Goal: Book appointment/travel/reservation

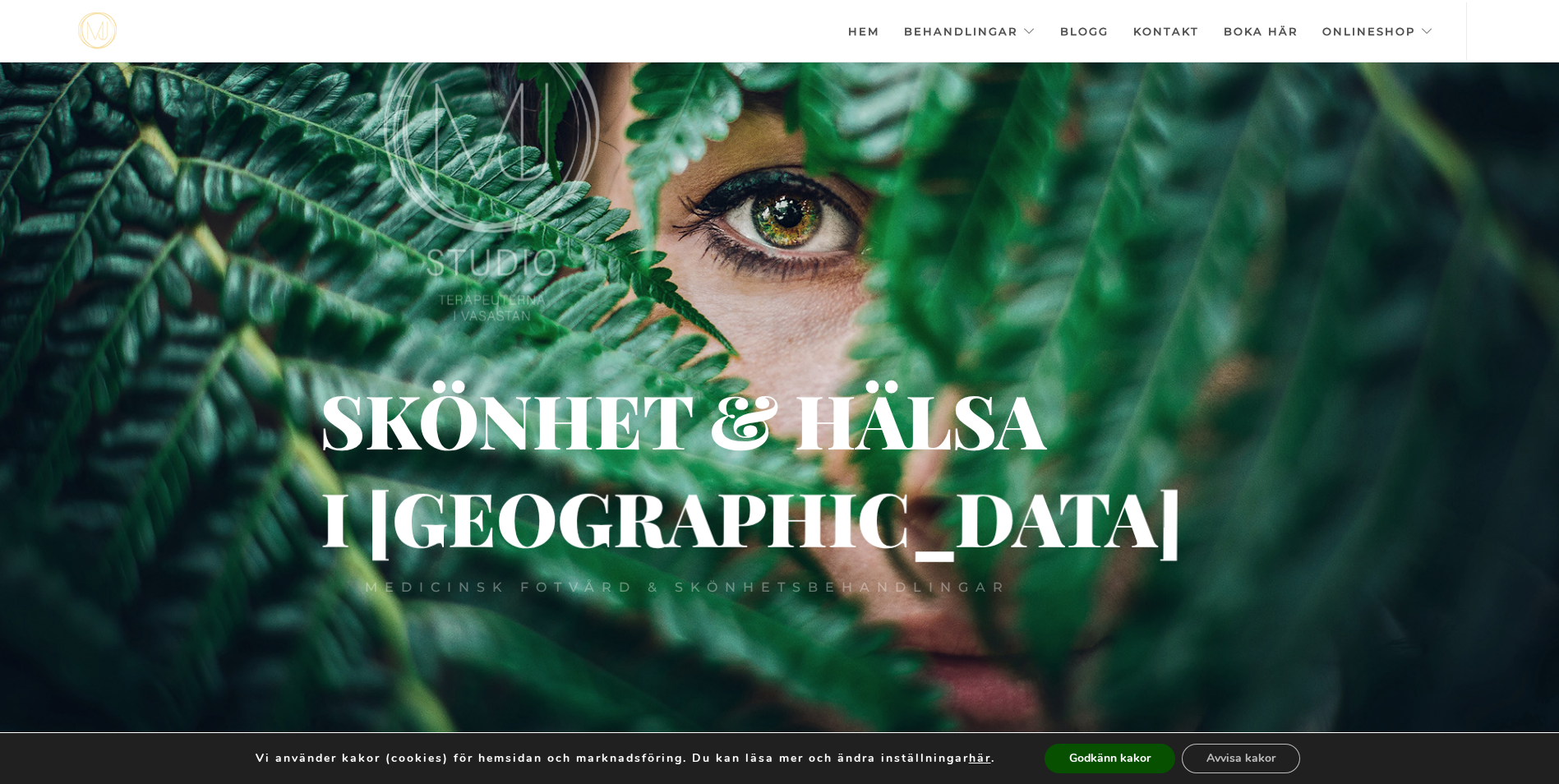
scroll to position [65, 0]
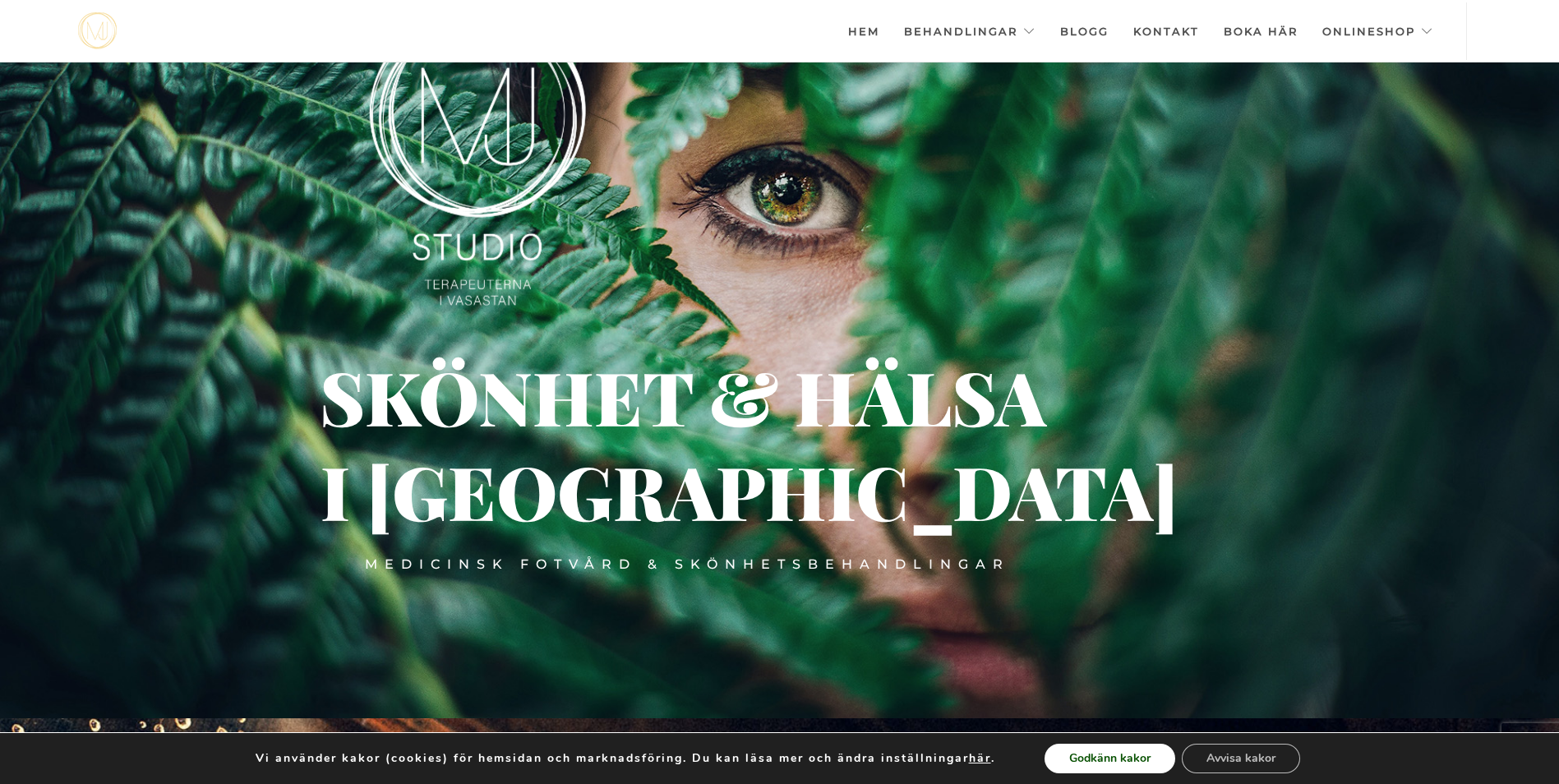
click at [1108, 748] on button "Godkänn kakor" at bounding box center [1110, 758] width 131 height 30
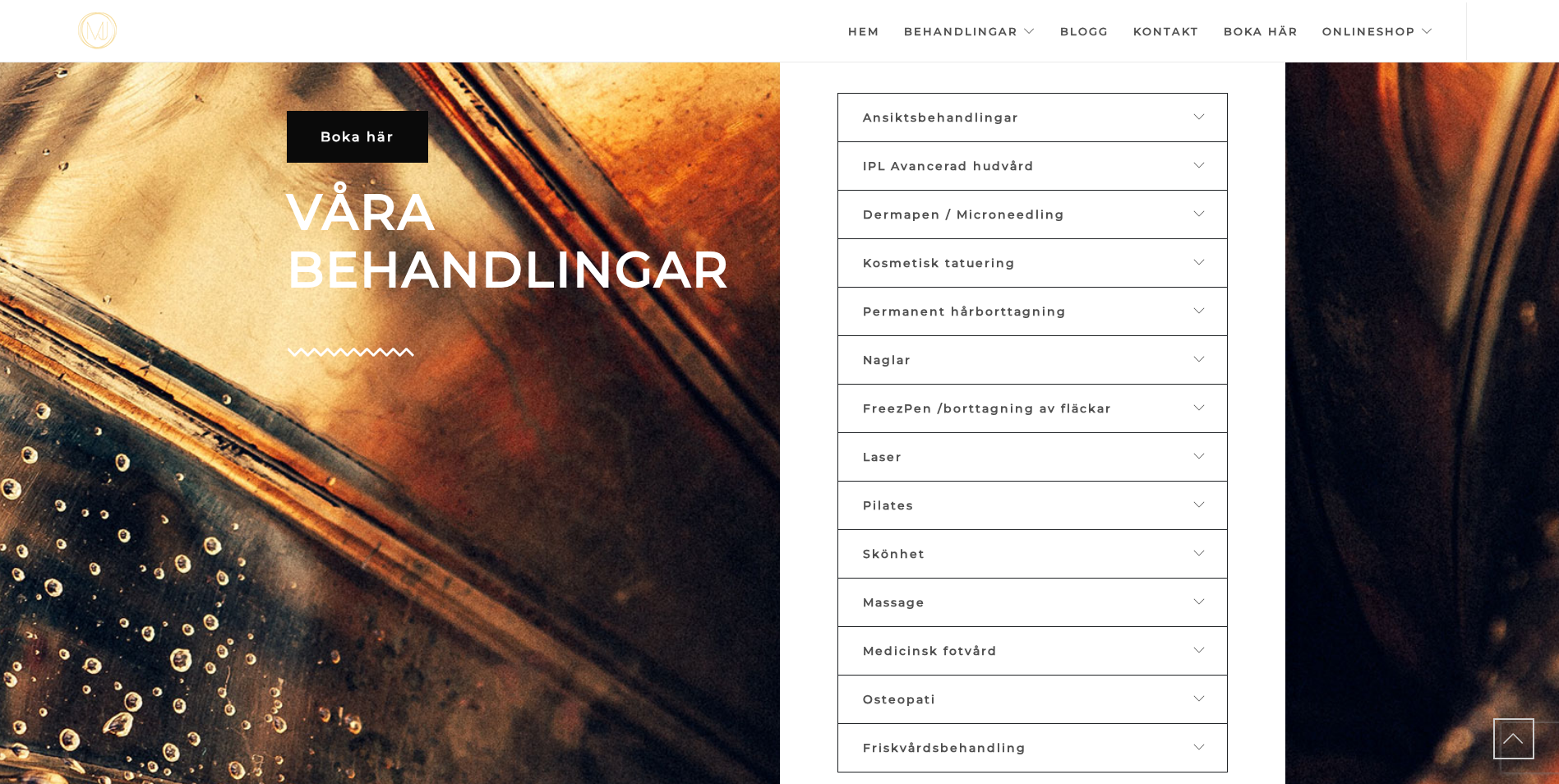
scroll to position [840, 0]
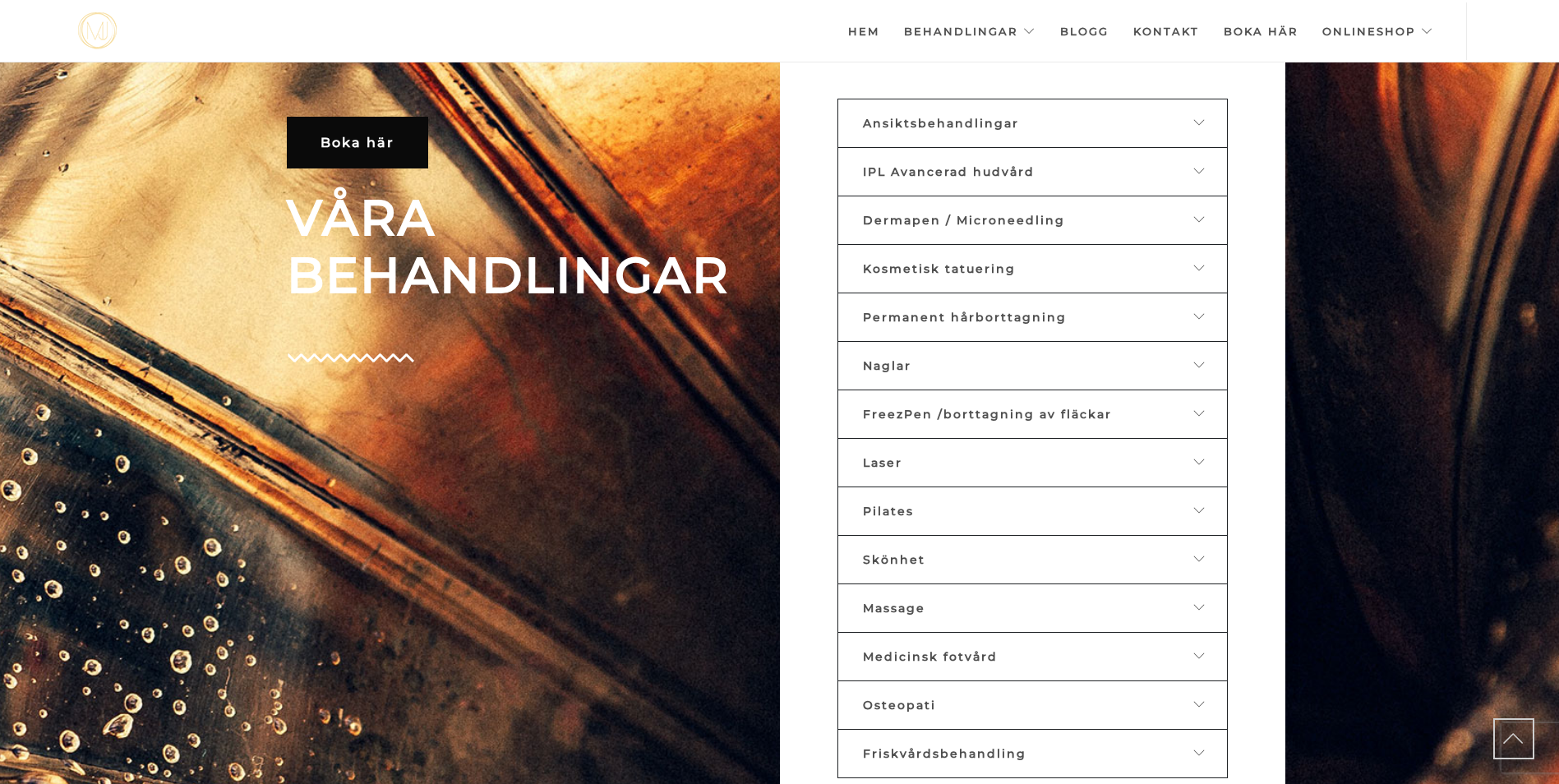
click at [1200, 323] on span at bounding box center [1200, 317] width 13 height 14
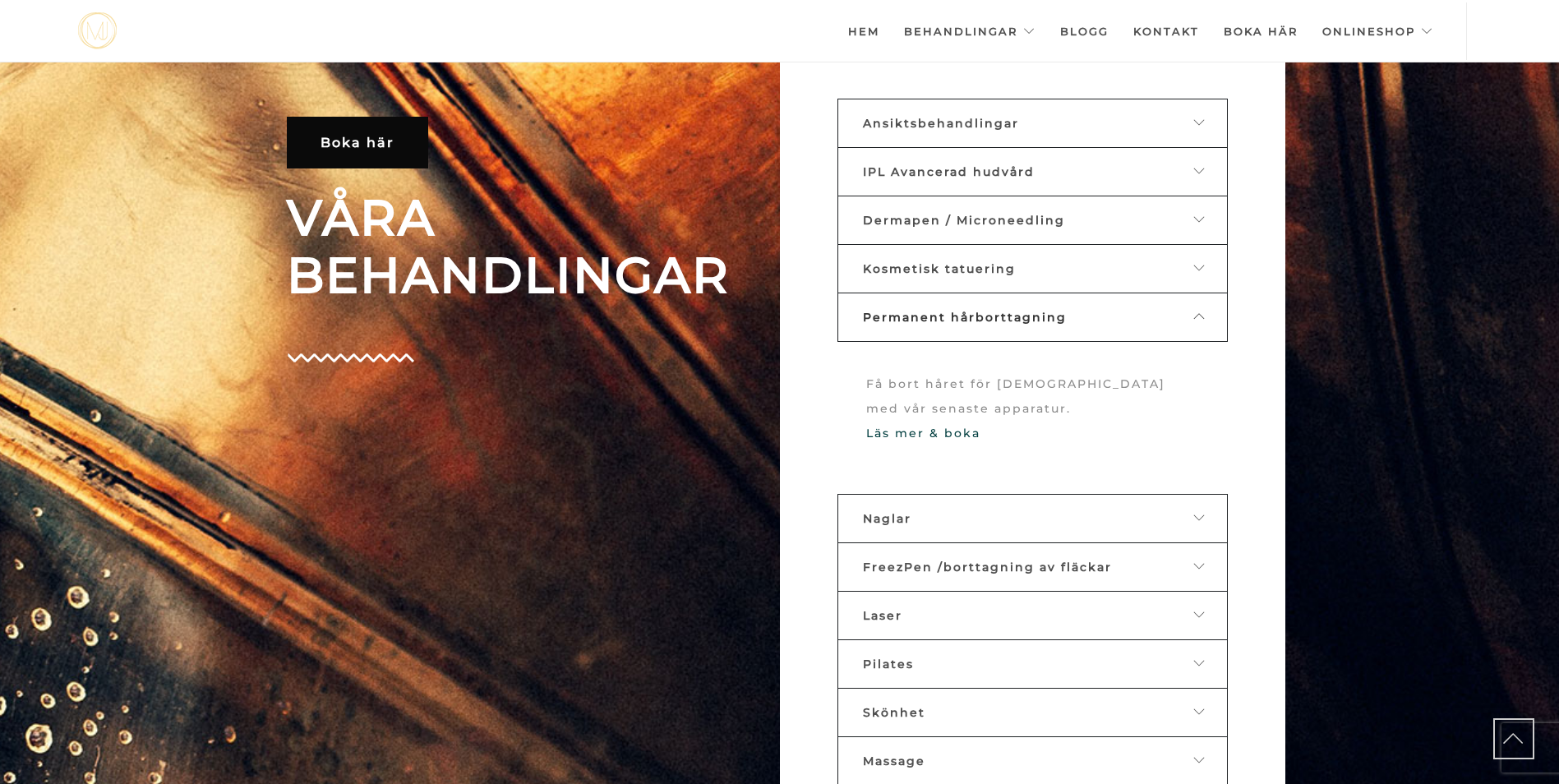
click at [1200, 323] on span at bounding box center [1200, 317] width 13 height 14
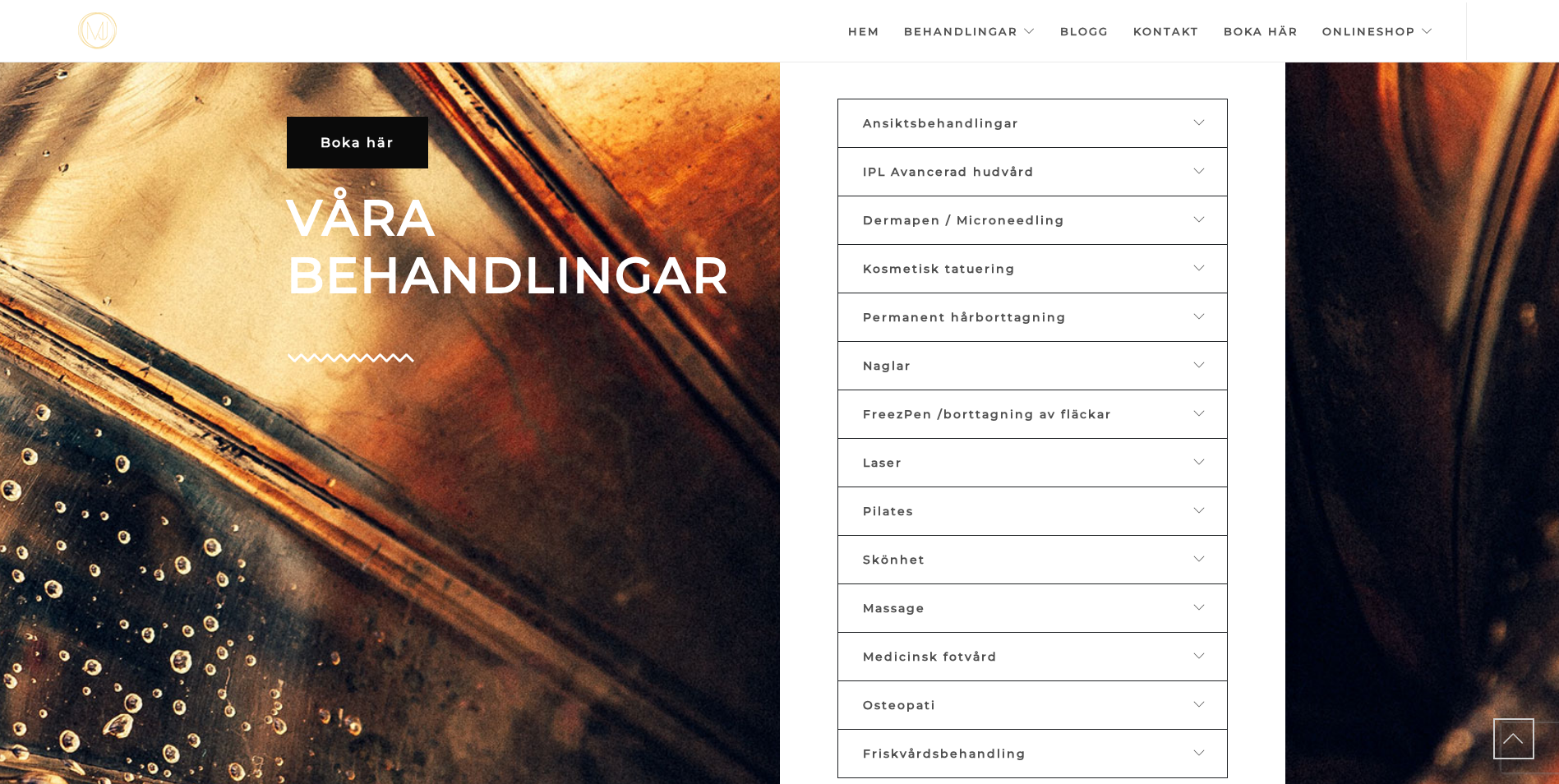
click at [1209, 368] on link "Naglar" at bounding box center [1032, 365] width 390 height 49
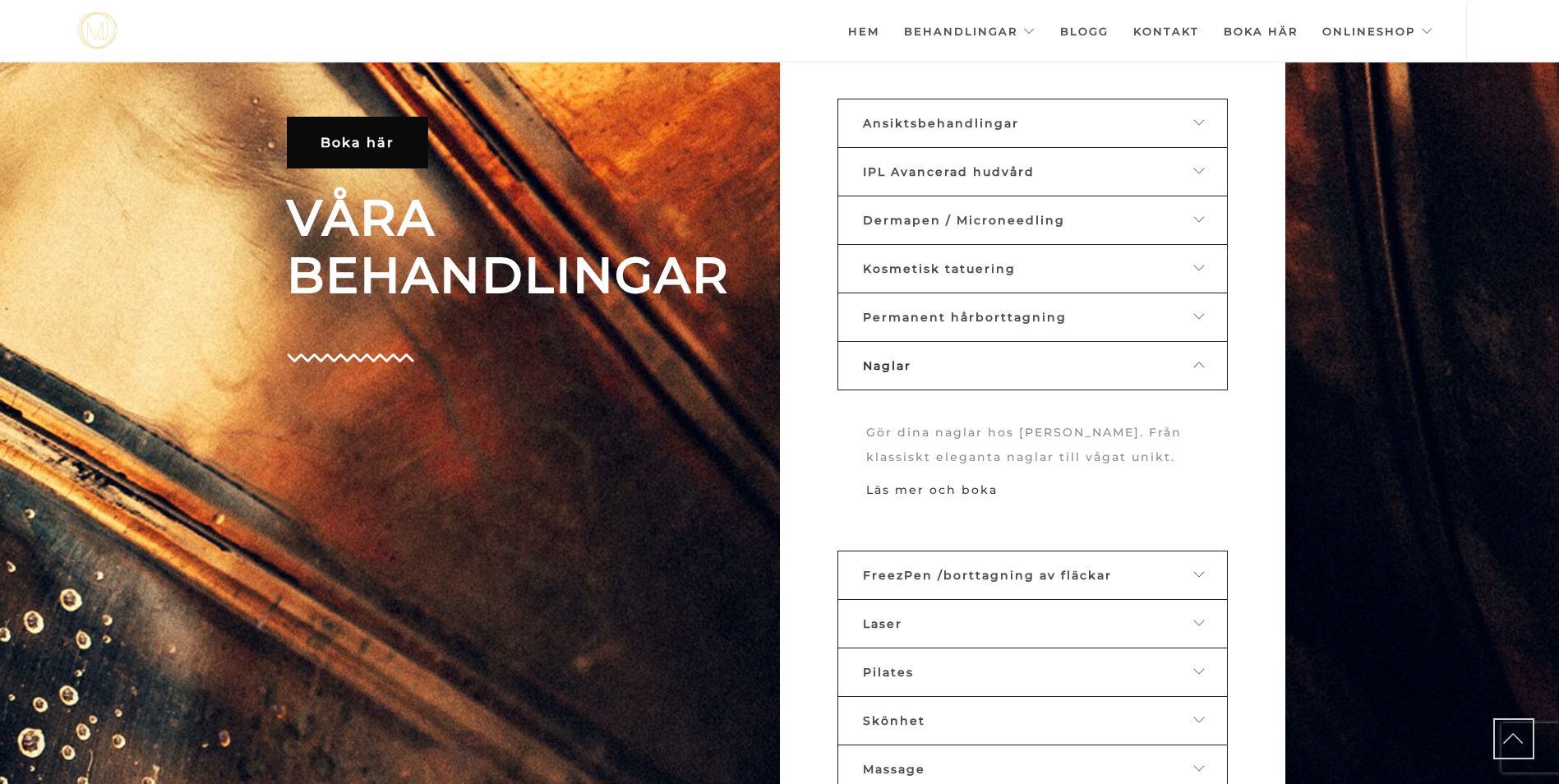
click at [972, 486] on link "Läs mer och boka" at bounding box center [932, 489] width 132 height 14
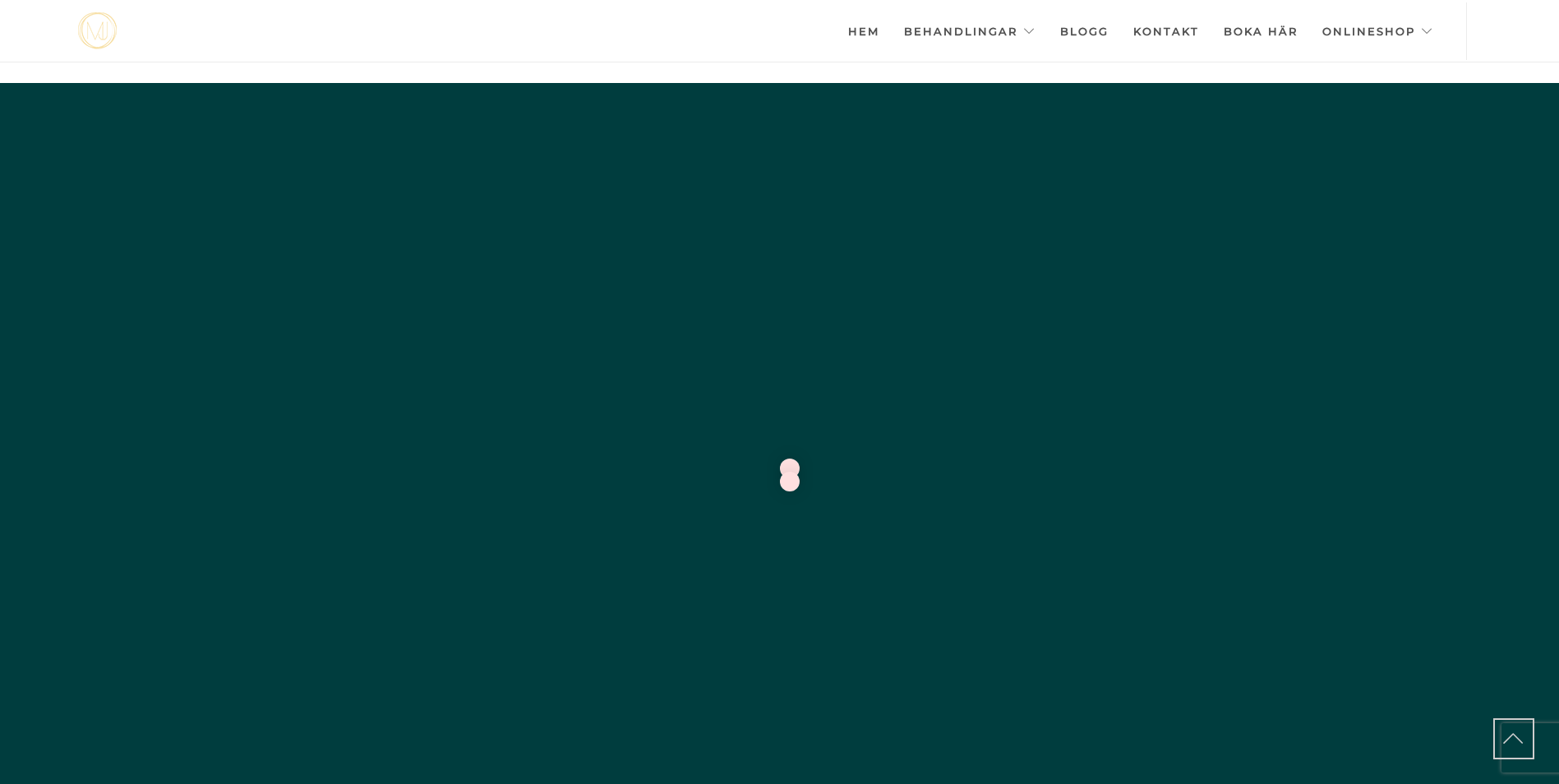
scroll to position [840, 0]
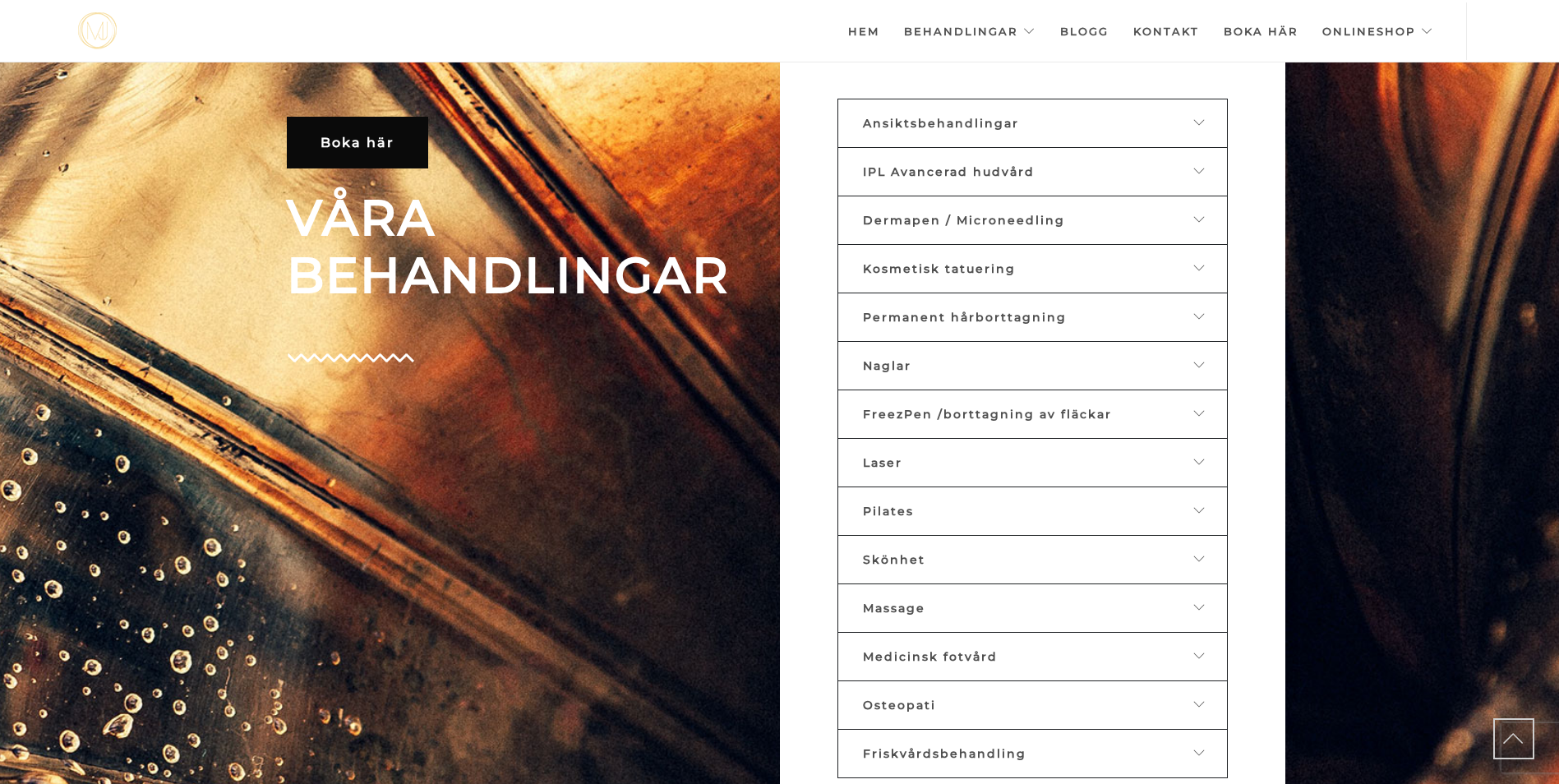
click at [946, 364] on div "Naglar" at bounding box center [1020, 365] width 314 height 14
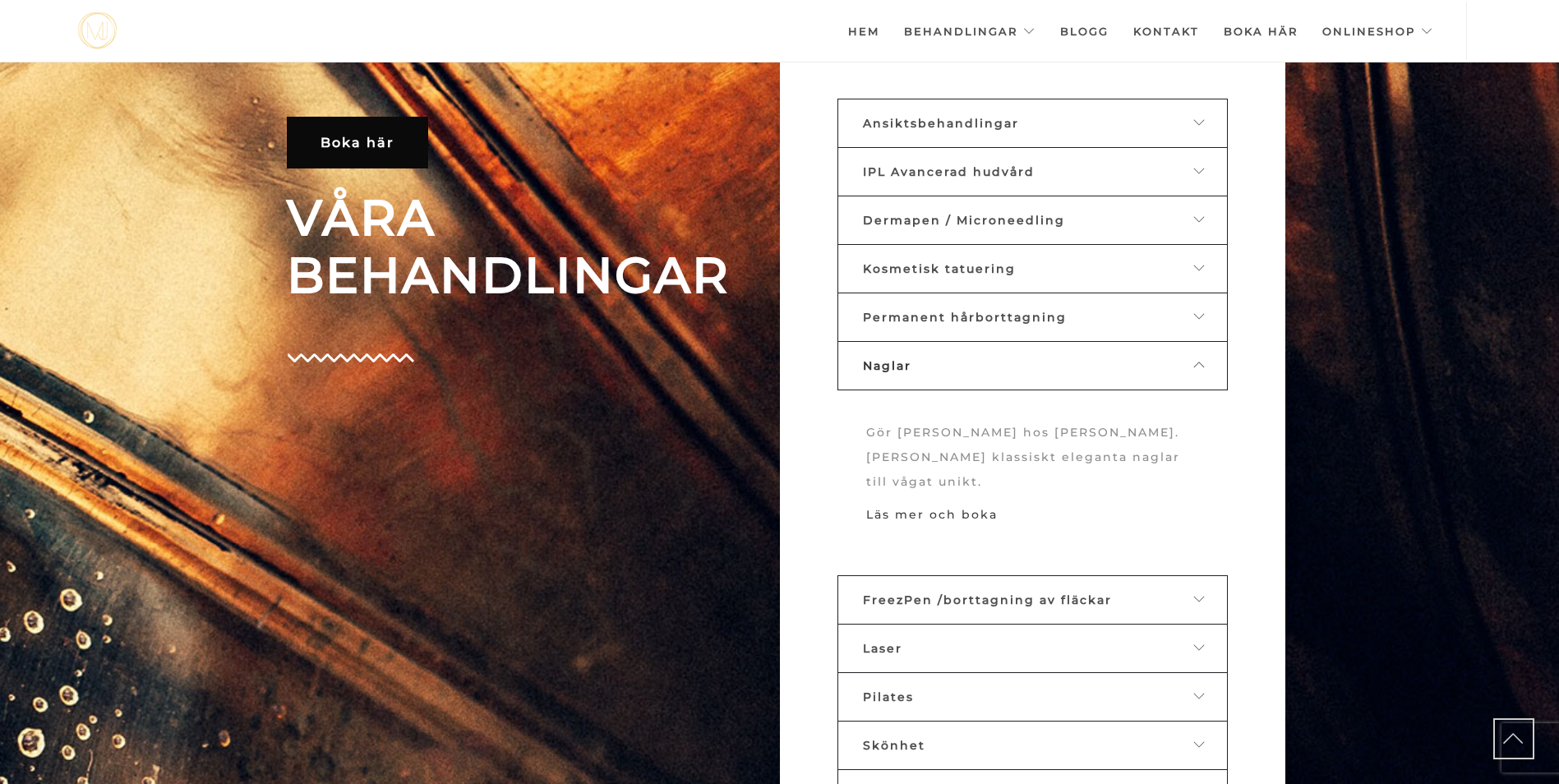
click at [952, 507] on link "Läs mer och boka" at bounding box center [932, 514] width 132 height 14
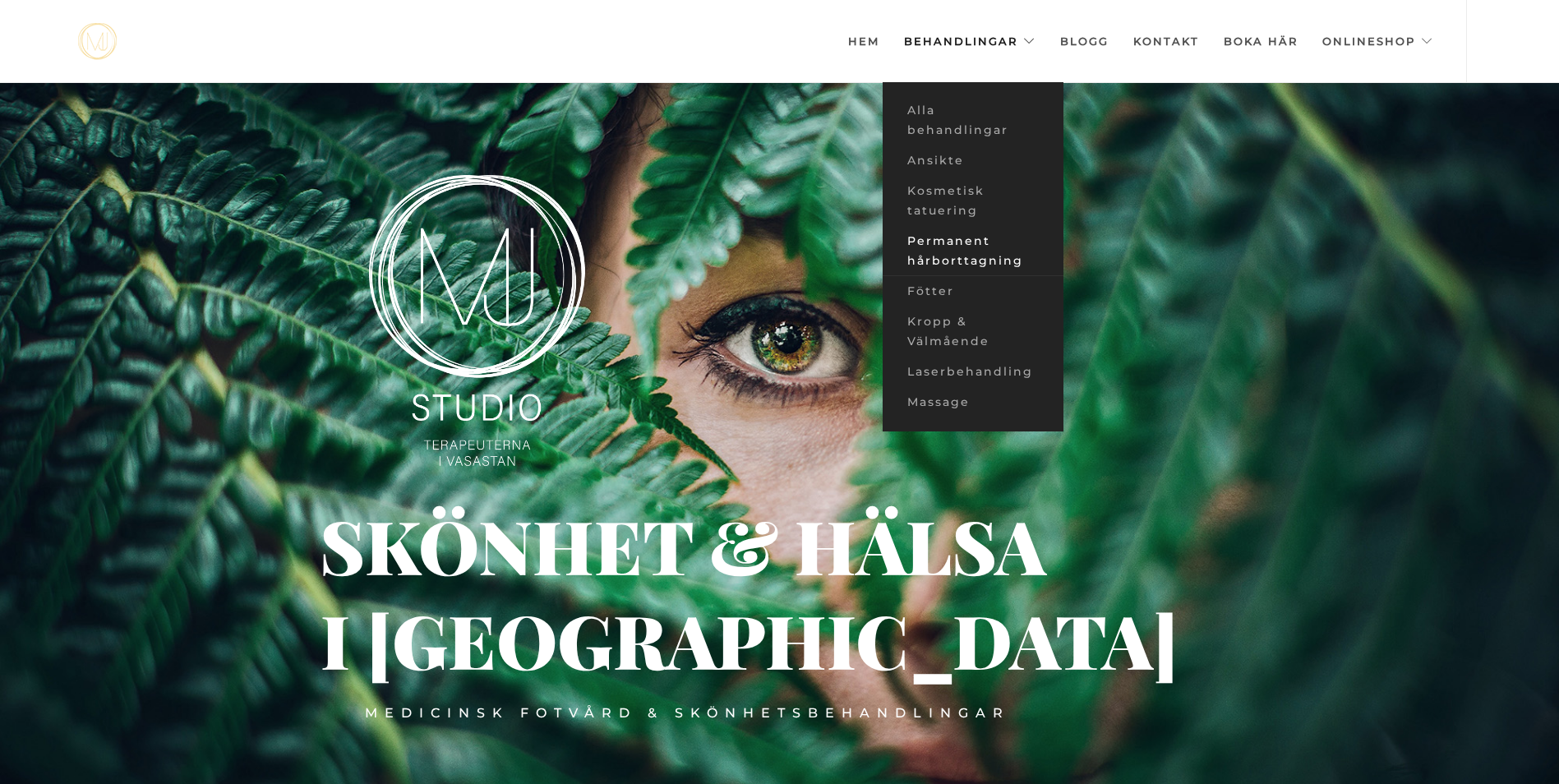
click at [966, 251] on link "Permanent hårborttagning" at bounding box center [973, 251] width 181 height 50
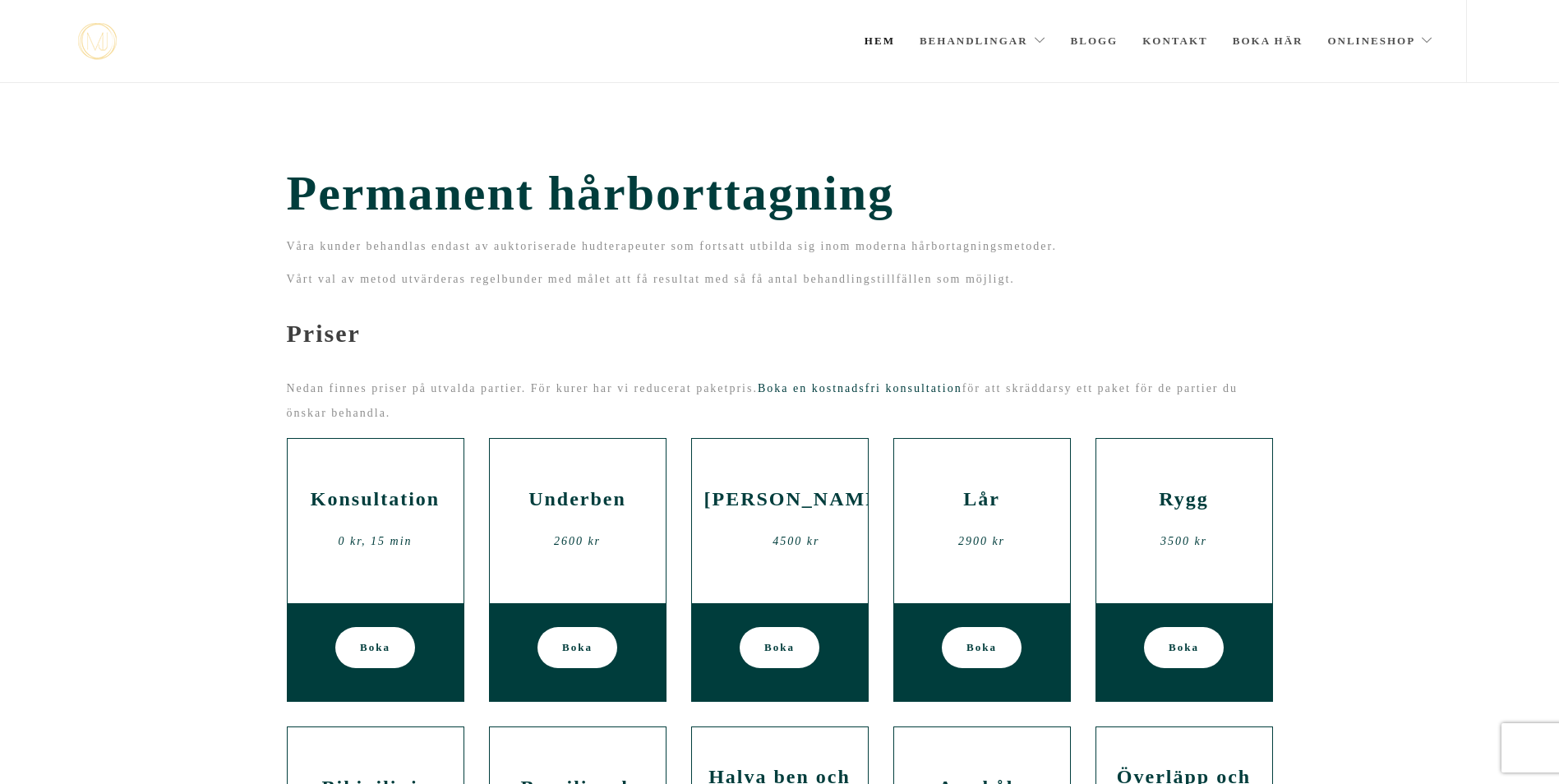
click at [882, 42] on link "Hem" at bounding box center [880, 41] width 31 height 82
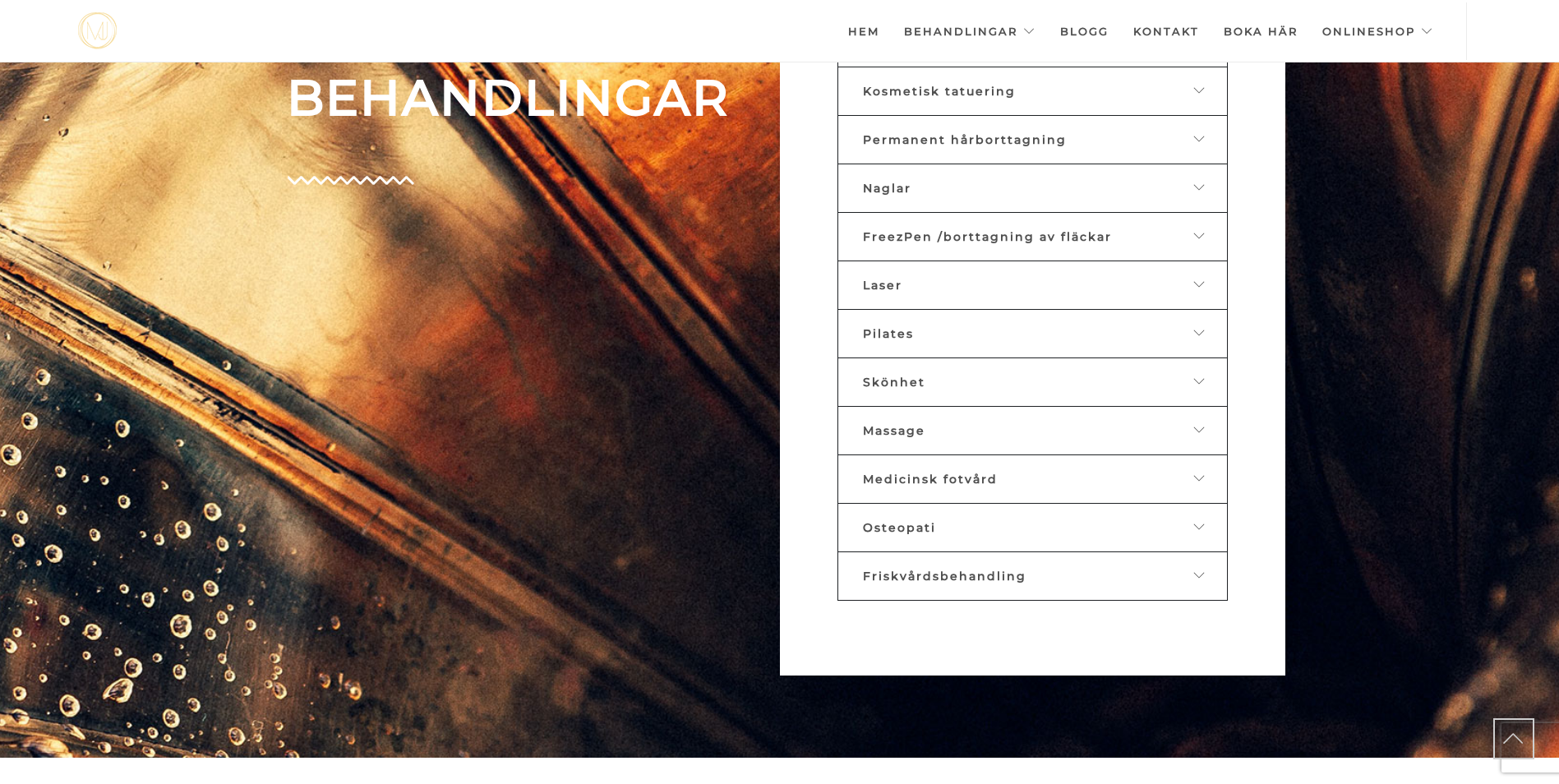
scroll to position [1012, 0]
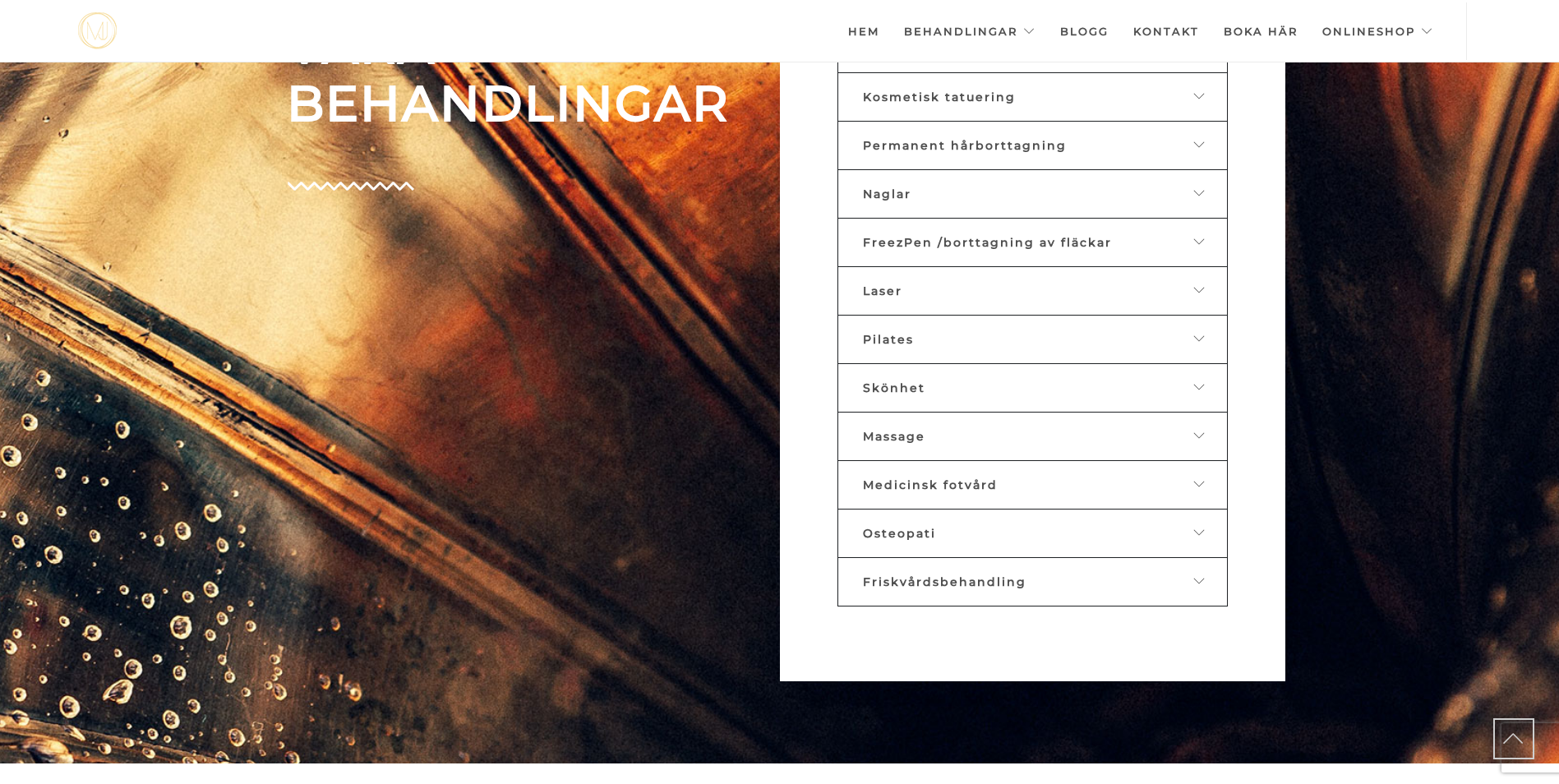
click at [1206, 488] on icon at bounding box center [1200, 484] width 13 height 12
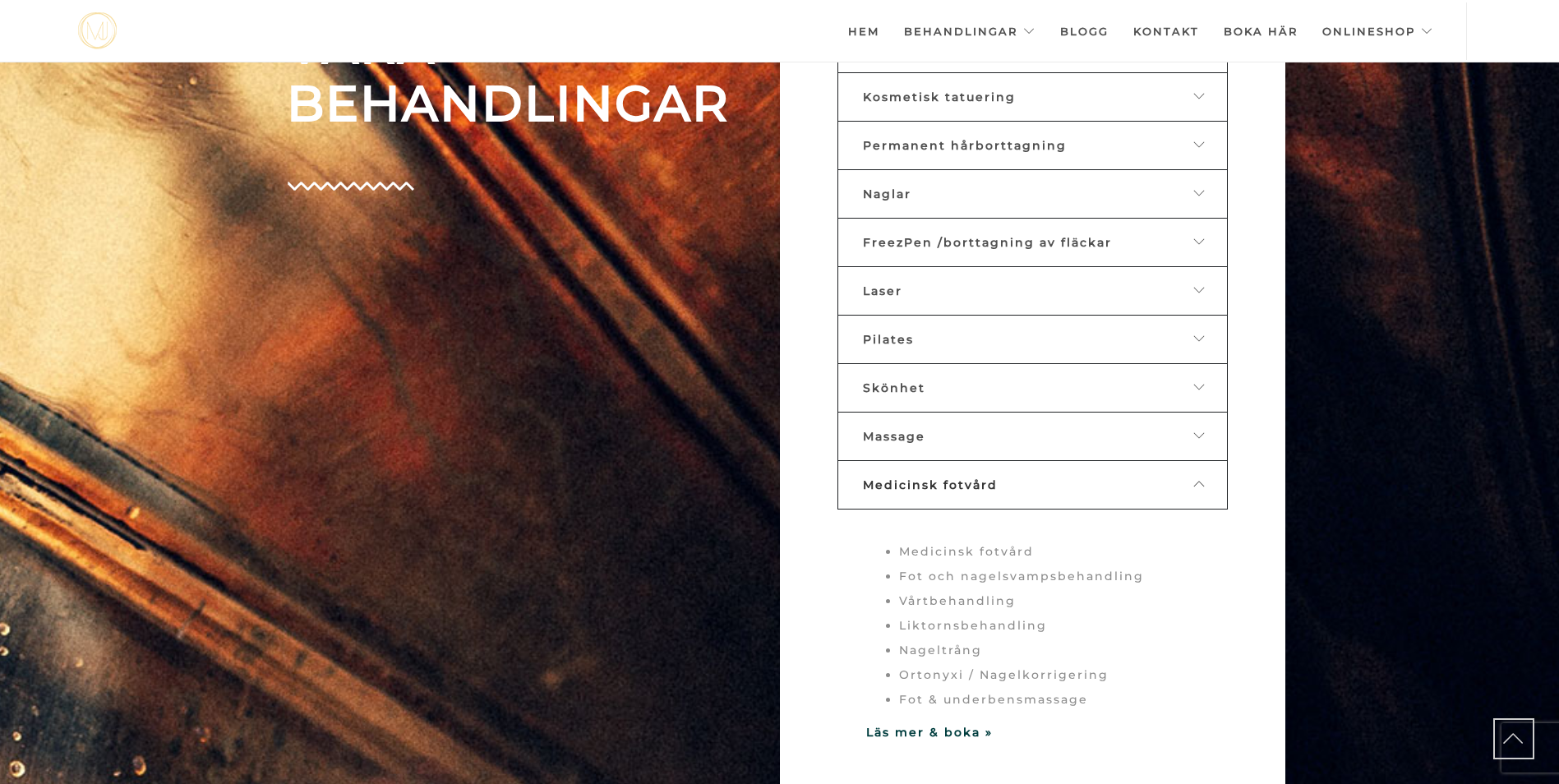
click at [1206, 488] on icon at bounding box center [1200, 484] width 13 height 12
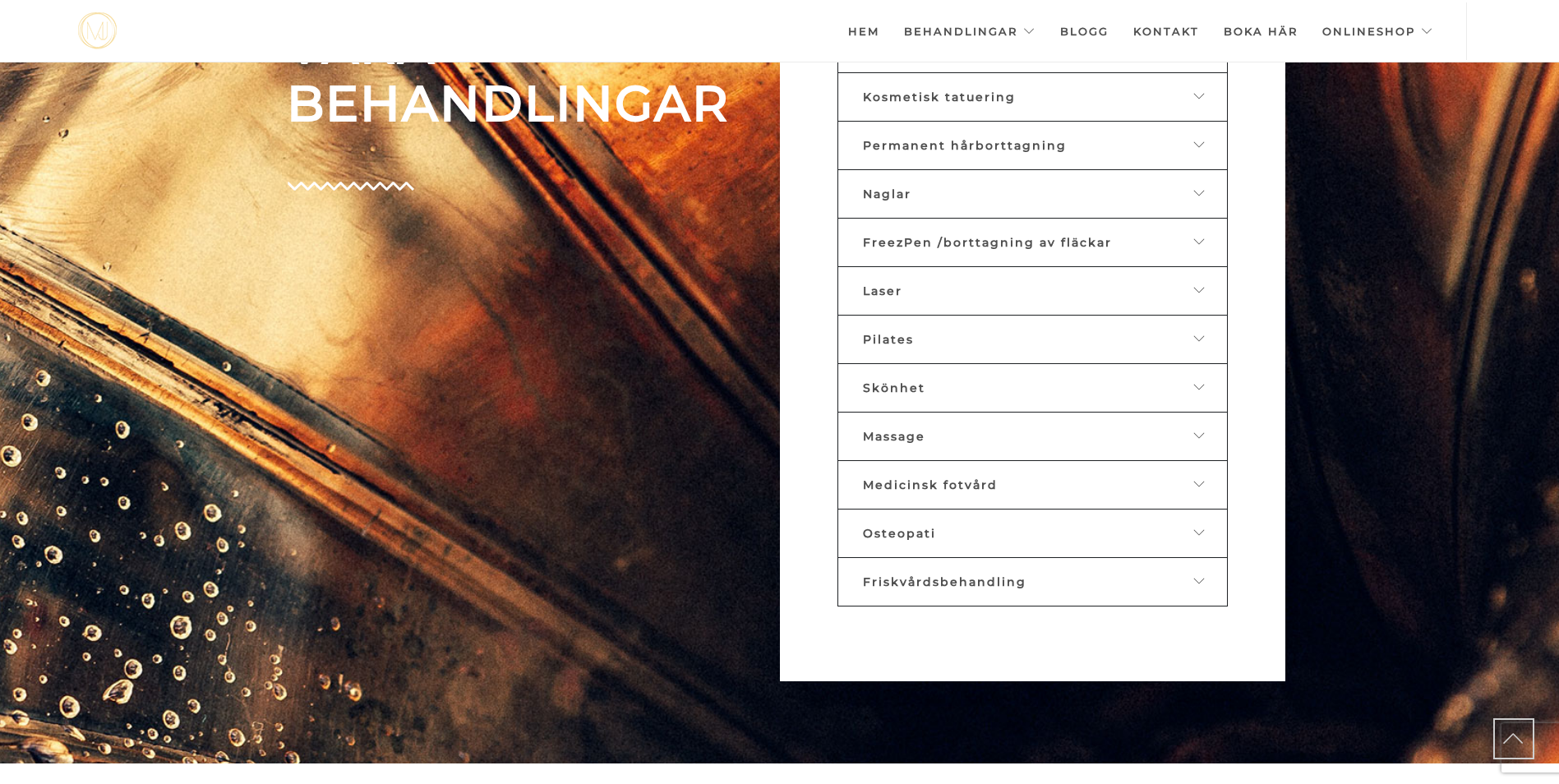
click at [1016, 528] on div "Osteopati" at bounding box center [1020, 533] width 314 height 14
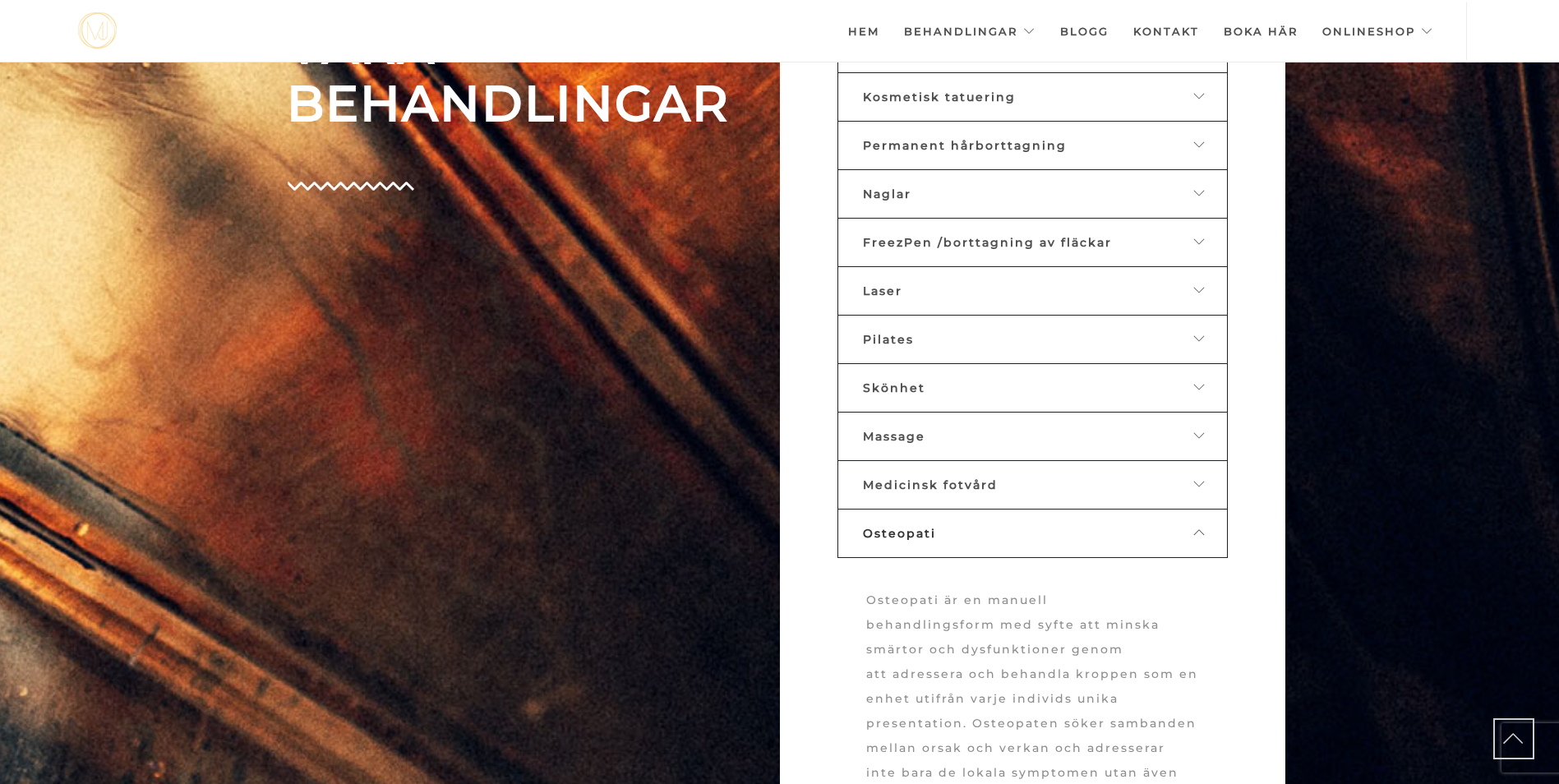
click at [1016, 528] on div "Osteopati" at bounding box center [1020, 533] width 314 height 14
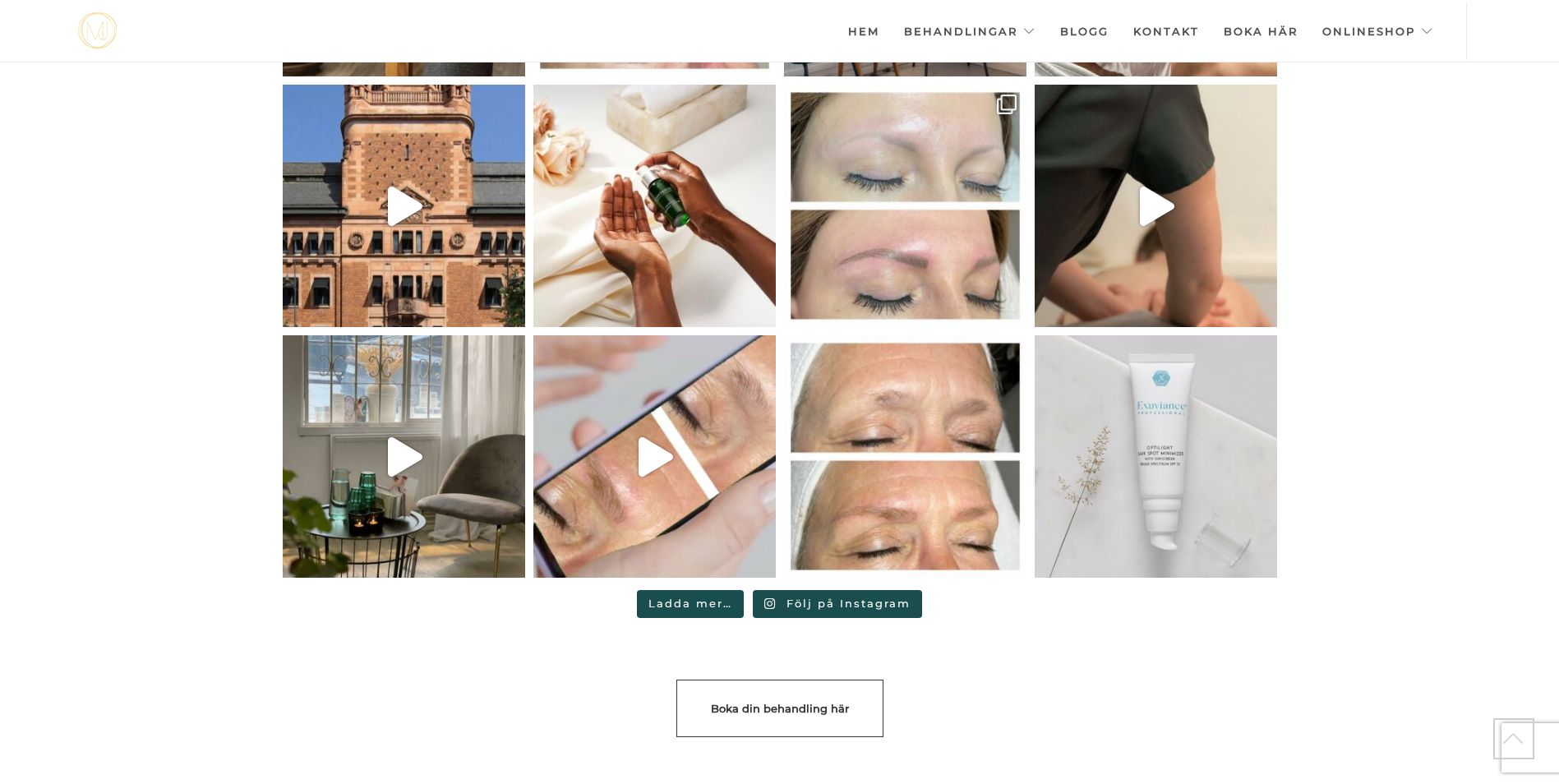
scroll to position [4367, 0]
